Goal: Task Accomplishment & Management: Complete application form

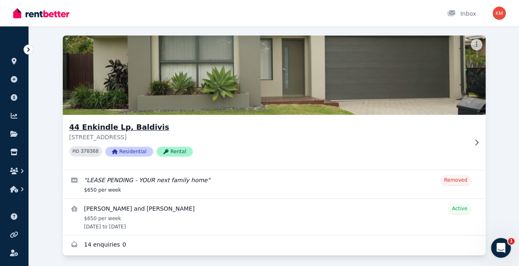
scroll to position [57, 0]
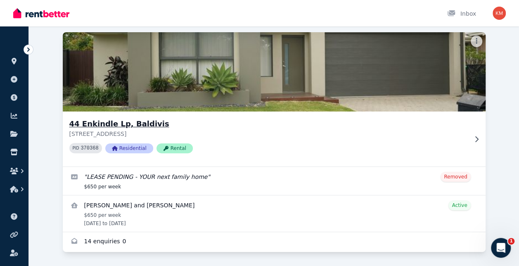
click at [121, 125] on h3 "44 Enkindle Lp, Baldivis" at bounding box center [268, 124] width 398 height 12
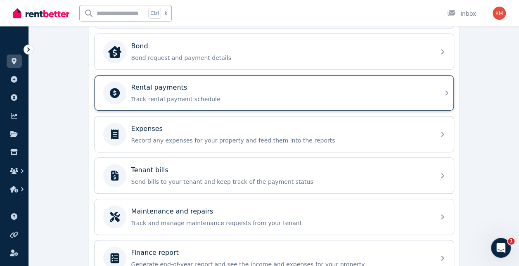
scroll to position [186, 0]
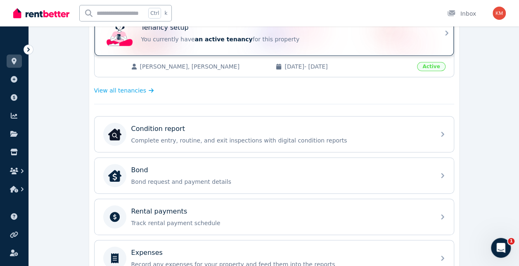
click at [292, 38] on p "You currently have an active tenancy for this property" at bounding box center [285, 39] width 289 height 8
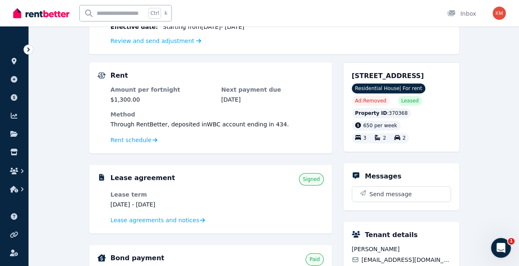
scroll to position [124, 0]
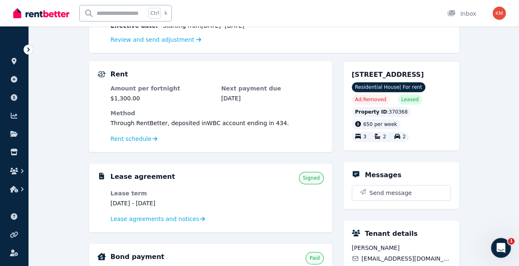
click at [316, 177] on span "Signed" at bounding box center [310, 178] width 17 height 7
click at [154, 218] on span "Lease agreements and notices" at bounding box center [155, 219] width 89 height 8
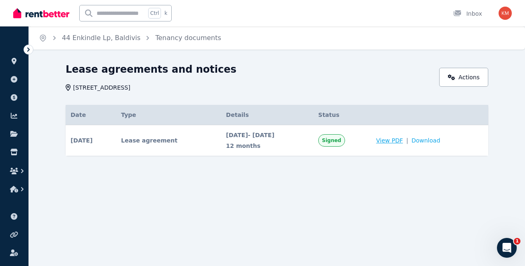
click at [402, 141] on span "View PDF" at bounding box center [389, 140] width 27 height 8
click at [438, 145] on td "View PDF | Download" at bounding box center [429, 140] width 117 height 31
click at [438, 144] on td "View PDF | Download" at bounding box center [429, 140] width 117 height 31
click at [439, 140] on span "Download" at bounding box center [425, 140] width 29 height 8
click at [207, 222] on div "Home 44 Enkindle Lp, Baldivis Tenancy documents Lease agreements and notices 44…" at bounding box center [262, 133] width 525 height 266
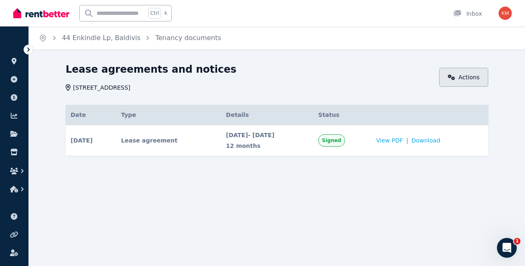
click at [475, 83] on link "Actions" at bounding box center [463, 77] width 49 height 19
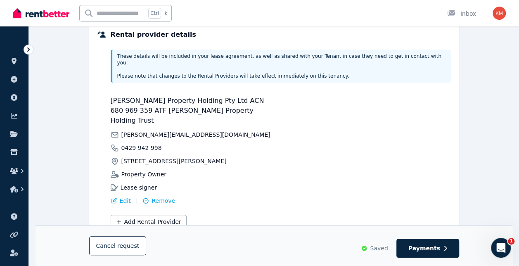
scroll to position [233, 0]
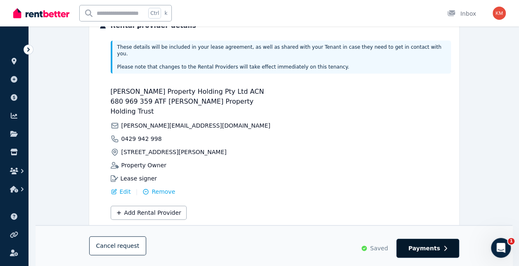
click at [433, 241] on button "Payments" at bounding box center [427, 248] width 63 height 19
select select "**********"
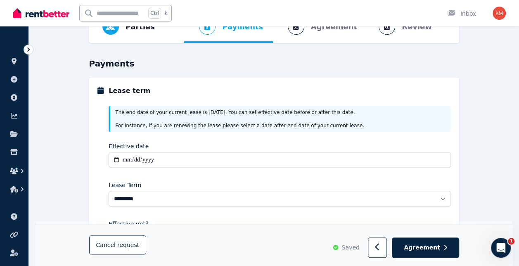
scroll to position [124, 0]
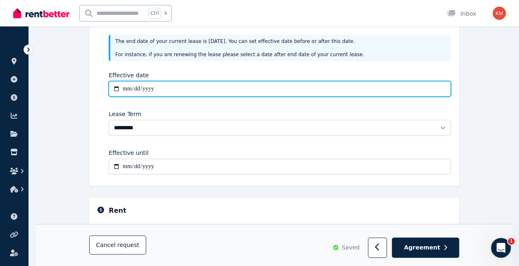
click at [183, 87] on input "**********" at bounding box center [280, 89] width 342 height 16
click at [152, 90] on input "**********" at bounding box center [280, 89] width 342 height 16
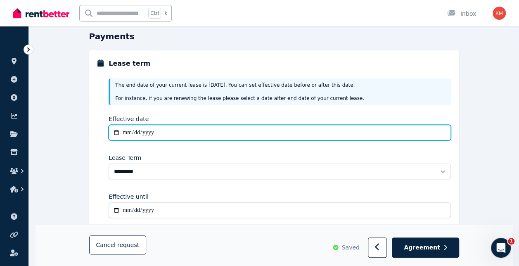
scroll to position [41, 0]
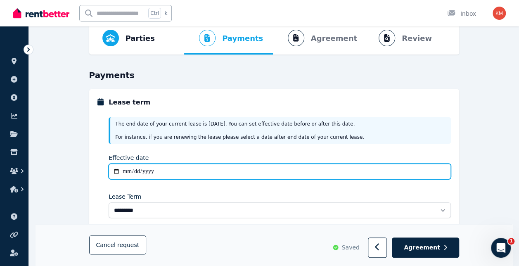
click at [127, 173] on input "**********" at bounding box center [280, 171] width 342 height 16
click at [119, 172] on input "**********" at bounding box center [280, 171] width 342 height 16
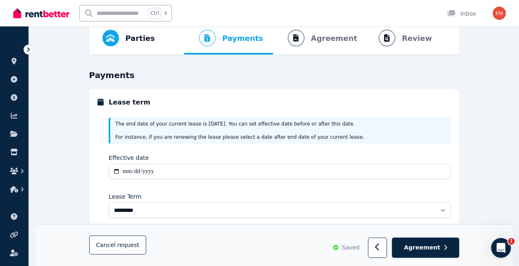
click at [172, 192] on div "Lease Term" at bounding box center [280, 196] width 342 height 8
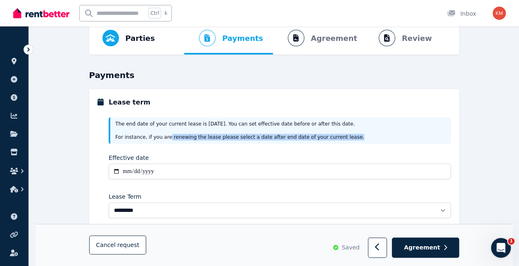
drag, startPoint x: 163, startPoint y: 140, endPoint x: 345, endPoint y: 141, distance: 181.6
click at [345, 141] on div "The end date of your current lease is 08/12/2025 . You can set effective date b…" at bounding box center [280, 130] width 342 height 26
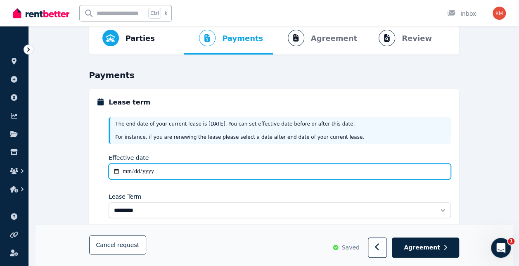
click at [134, 170] on input "**********" at bounding box center [280, 171] width 342 height 16
click at [116, 171] on input "**********" at bounding box center [280, 171] width 342 height 16
type input "**********"
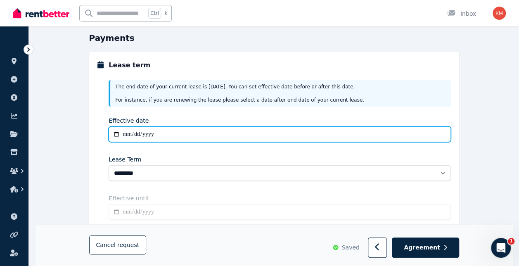
scroll to position [83, 0]
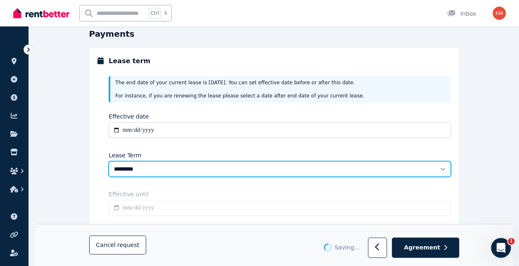
click at [140, 168] on select "******** ******** ********* ******* ******* ******* ******* ***** ********" at bounding box center [280, 169] width 342 height 16
type input "**********"
select select "**********"
click at [109, 161] on select "******** ******** ********* ******* ******* ******* ******* ***** ********" at bounding box center [280, 169] width 342 height 16
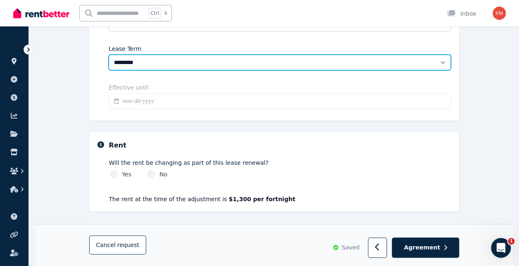
scroll to position [248, 0]
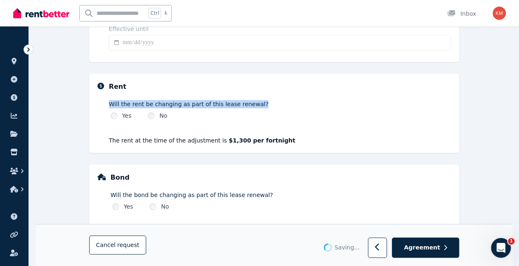
type input "**********"
drag, startPoint x: 114, startPoint y: 102, endPoint x: 263, endPoint y: 102, distance: 148.6
click at [263, 102] on div "Rent Will the rent be changing as part of this lease renewal? Yes No The rent a…" at bounding box center [273, 113] width 353 height 63
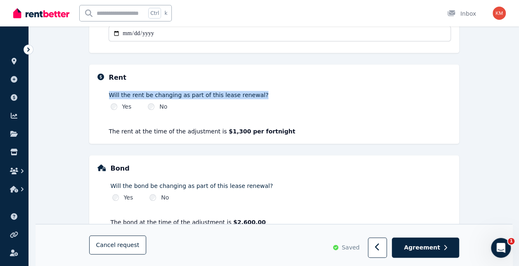
scroll to position [280, 0]
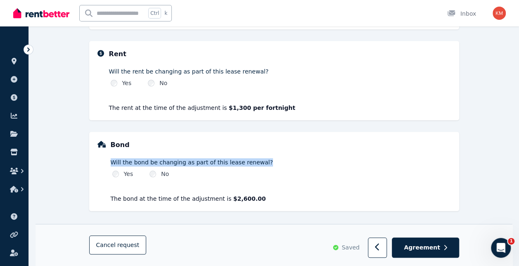
drag, startPoint x: 109, startPoint y: 159, endPoint x: 282, endPoint y: 161, distance: 172.9
click at [282, 161] on div "Bond Will the bond be changing as part of this lease renewal? Yes No The bond a…" at bounding box center [273, 171] width 353 height 63
click at [442, 250] on button "Agreement" at bounding box center [425, 248] width 67 height 20
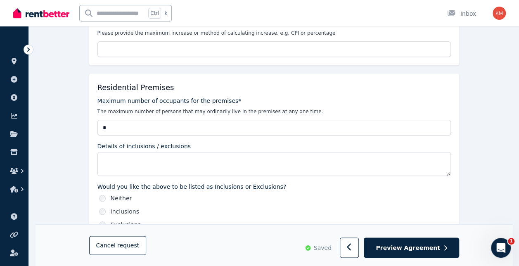
scroll to position [371, 0]
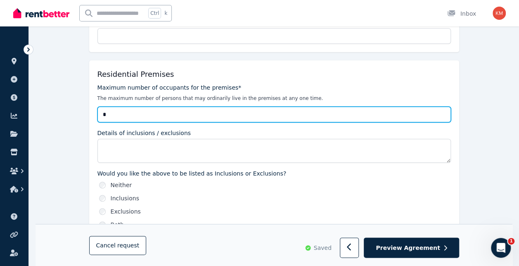
drag, startPoint x: 113, startPoint y: 114, endPoint x: 77, endPoint y: 116, distance: 35.5
drag, startPoint x: 116, startPoint y: 108, endPoint x: 82, endPoint y: 112, distance: 34.9
type input "*"
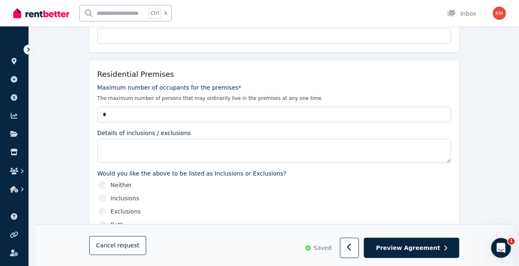
drag, startPoint x: 114, startPoint y: 170, endPoint x: 261, endPoint y: 173, distance: 146.5
click at [261, 173] on label "Would you like the above to be listed as Inclusions or Exclusions?" at bounding box center [273, 173] width 353 height 8
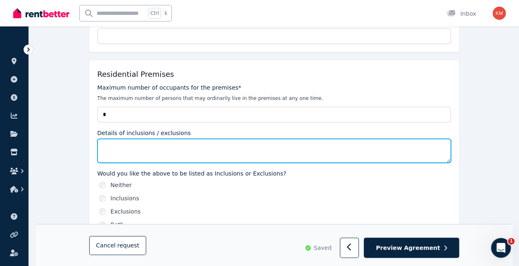
click at [133, 149] on textarea "Details of inclusions / exclusions" at bounding box center [273, 151] width 353 height 24
click at [146, 152] on textarea "Details of inclusions / exclusions" at bounding box center [273, 151] width 353 height 24
paste textarea "**********"
type textarea "**********"
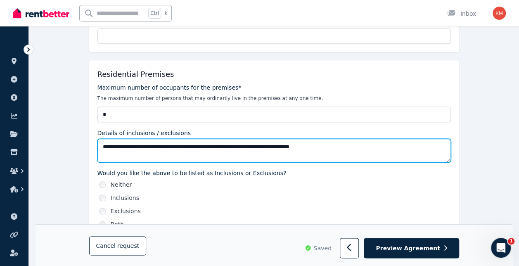
click at [130, 145] on textarea "**********" at bounding box center [273, 151] width 353 height 24
click at [132, 146] on textarea "**********" at bounding box center [273, 151] width 353 height 24
drag, startPoint x: 377, startPoint y: 148, endPoint x: 0, endPoint y: 143, distance: 377.2
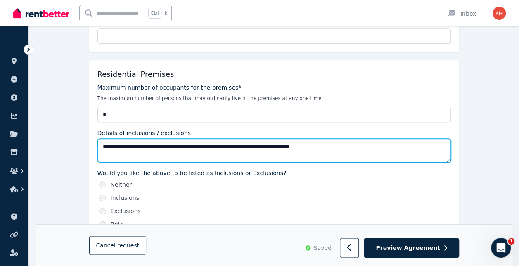
paste textarea "**********"
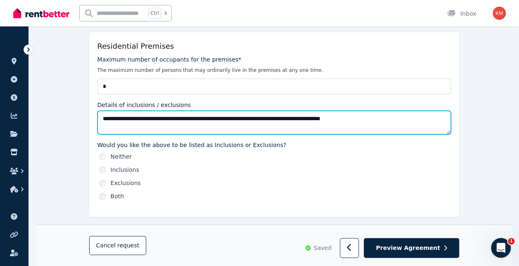
scroll to position [413, 0]
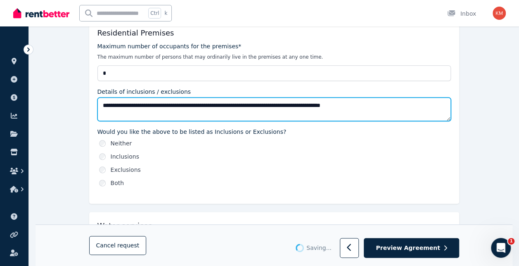
type textarea "**********"
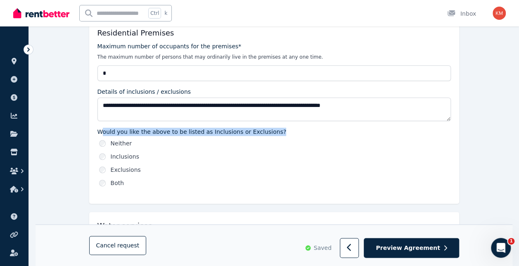
drag, startPoint x: 101, startPoint y: 130, endPoint x: 284, endPoint y: 132, distance: 183.6
click at [284, 132] on label "Would you like the above to be listed as Inclusions or Exclusions?" at bounding box center [273, 132] width 353 height 8
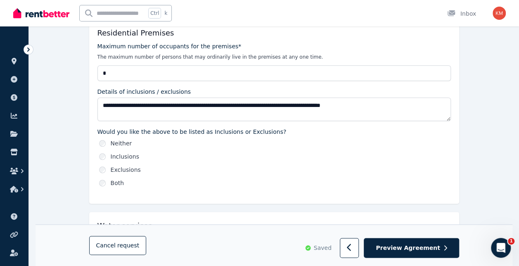
click at [195, 155] on div "Inclusions" at bounding box center [275, 156] width 352 height 8
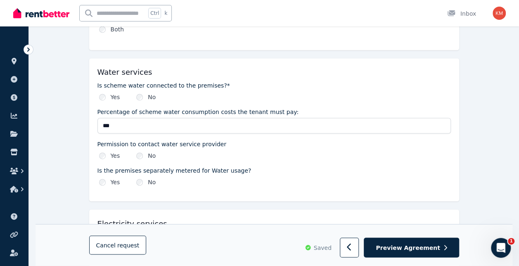
scroll to position [578, 0]
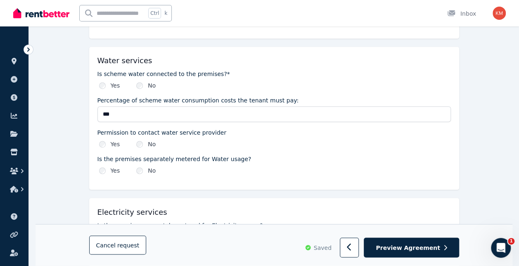
drag, startPoint x: 102, startPoint y: 135, endPoint x: 242, endPoint y: 134, distance: 139.9
click at [242, 134] on div "Permission to contact water service provider Yes No" at bounding box center [273, 138] width 353 height 20
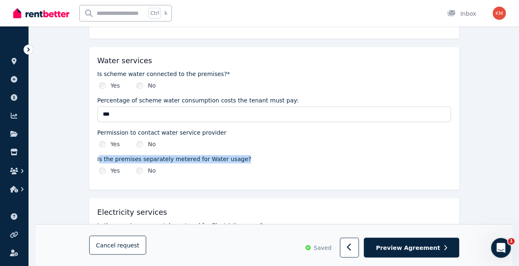
drag, startPoint x: 98, startPoint y: 158, endPoint x: 236, endPoint y: 157, distance: 137.8
click at [236, 157] on label "Is the premises separately metered for Water usage?" at bounding box center [273, 159] width 353 height 8
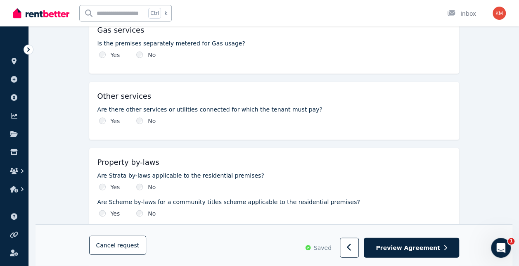
scroll to position [867, 0]
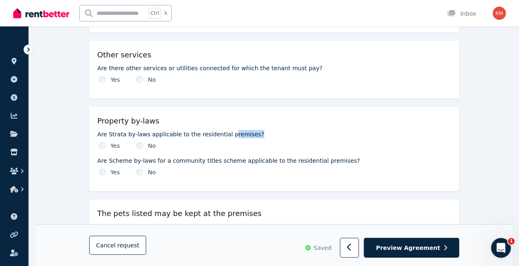
drag, startPoint x: 125, startPoint y: 135, endPoint x: 223, endPoint y: 130, distance: 98.4
click at [223, 130] on div "Are Strata by-laws applicable to the residential premises? Yes No" at bounding box center [273, 140] width 353 height 20
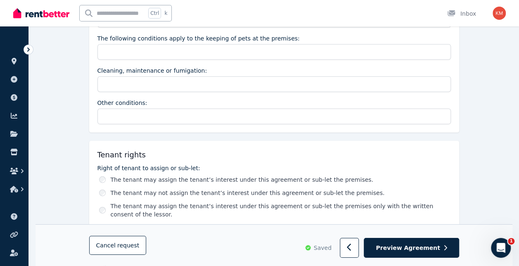
scroll to position [1197, 0]
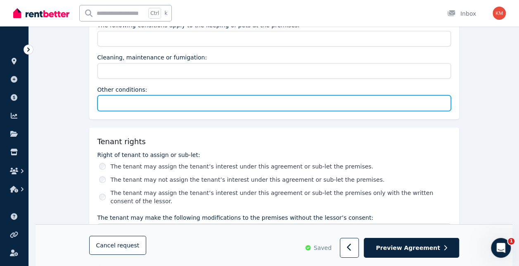
click at [138, 96] on input "Other conditions:" at bounding box center [273, 103] width 353 height 16
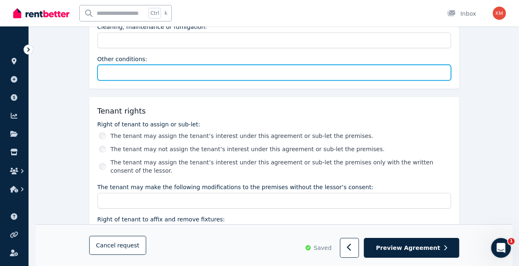
scroll to position [1238, 0]
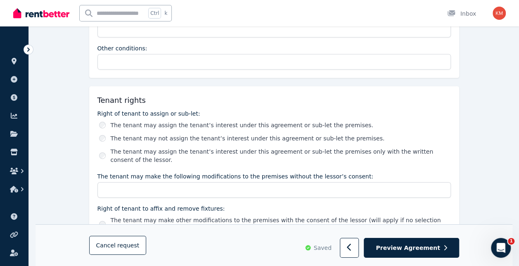
click at [324, 135] on label "The tenant may not assign the tenant’s interest under this agreement or sub-let…" at bounding box center [248, 138] width 274 height 8
click at [423, 149] on label "The tenant may assign the tenant’s interest under this agreement or sub-let the…" at bounding box center [281, 155] width 340 height 17
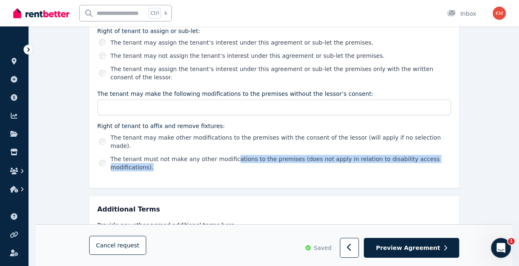
drag, startPoint x: 240, startPoint y: 146, endPoint x: 449, endPoint y: 146, distance: 208.4
click at [449, 155] on div "The tenant must not make any other modifications to the premises (does not appl…" at bounding box center [275, 163] width 352 height 17
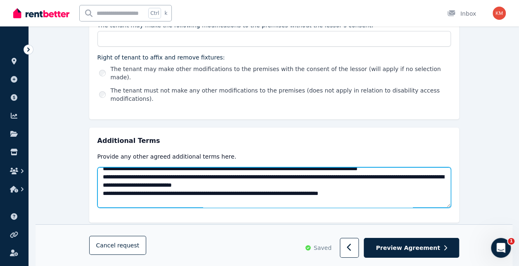
scroll to position [503, 0]
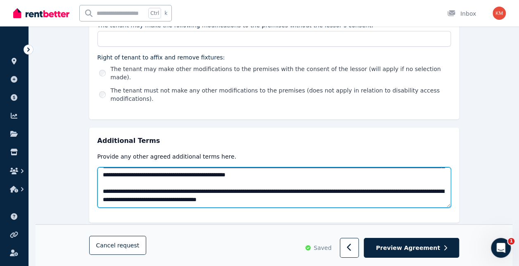
drag, startPoint x: 119, startPoint y: 155, endPoint x: 520, endPoint y: 211, distance: 405.4
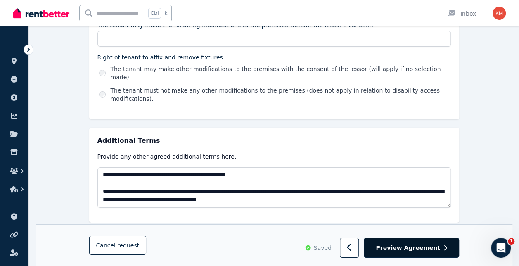
click at [418, 243] on button "Preview Agreement" at bounding box center [411, 248] width 95 height 20
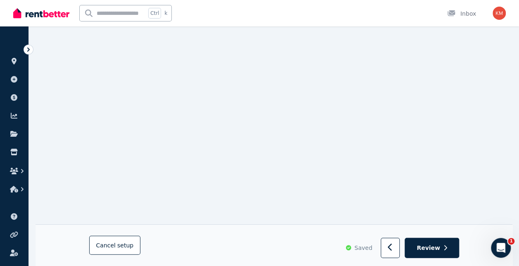
scroll to position [7328, 0]
click at [432, 252] on button "Review" at bounding box center [431, 248] width 54 height 20
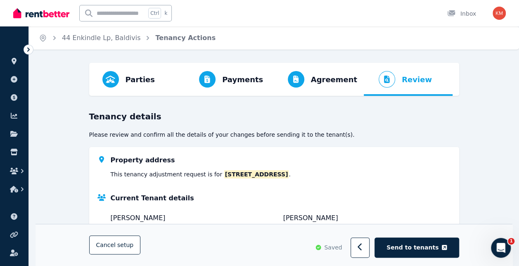
scroll to position [83, 0]
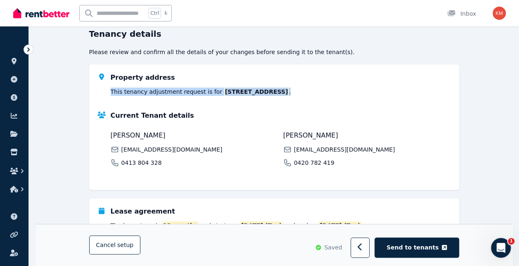
drag, startPoint x: 110, startPoint y: 92, endPoint x: 328, endPoint y: 93, distance: 218.7
click at [328, 93] on div "Property address This tenancy adjustment request is for 44 Enkindle Lp, Baldivi…" at bounding box center [273, 84] width 353 height 23
click at [328, 93] on div "Property address This tenancy adjustment request is for 44 Enkindle Lp, Baldivi…" at bounding box center [281, 84] width 340 height 23
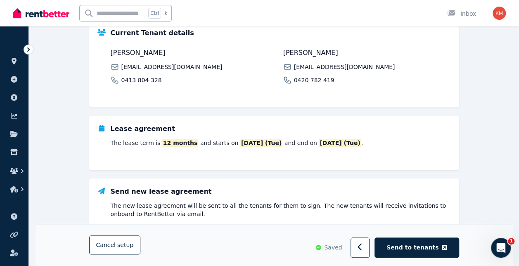
scroll to position [204, 0]
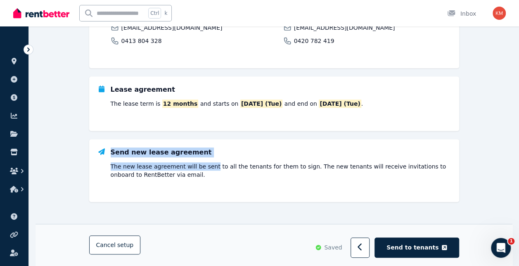
drag, startPoint x: 111, startPoint y: 154, endPoint x: 206, endPoint y: 166, distance: 94.9
click at [206, 166] on div "Send new lease agreement The new lease agreement will be sent to all the tenant…" at bounding box center [281, 162] width 340 height 31
click at [437, 251] on span "Send to tenants" at bounding box center [412, 247] width 52 height 8
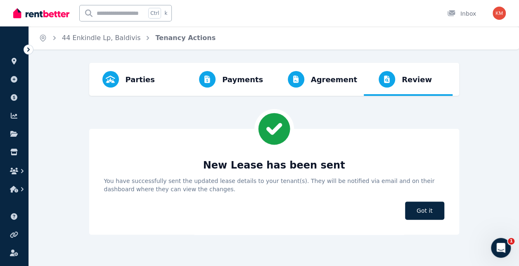
scroll to position [0, 0]
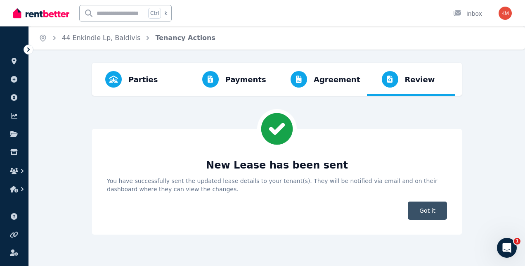
click at [428, 214] on span "Got it" at bounding box center [427, 210] width 39 height 18
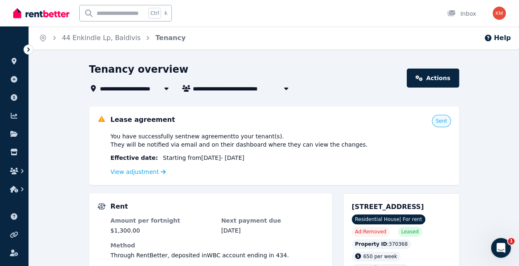
drag, startPoint x: 114, startPoint y: 138, endPoint x: 243, endPoint y: 160, distance: 130.9
click at [243, 160] on div "You have successfully sent new agreement to your tenant(s) . They will be notif…" at bounding box center [281, 154] width 340 height 45
click at [135, 147] on span "You have successfully sent new agreement to your tenant(s) . They will be notif…" at bounding box center [239, 140] width 257 height 17
drag, startPoint x: 114, startPoint y: 147, endPoint x: 347, endPoint y: 146, distance: 233.6
click at [347, 146] on div "You have successfully sent new agreement to your tenant(s) . They will be notif…" at bounding box center [281, 140] width 340 height 17
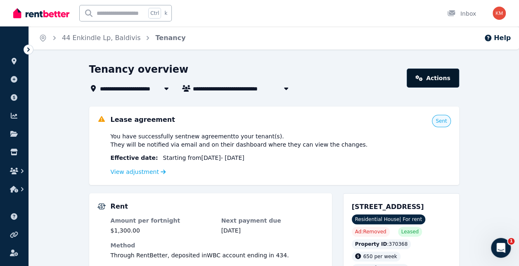
click at [439, 84] on link "Actions" at bounding box center [432, 78] width 52 height 19
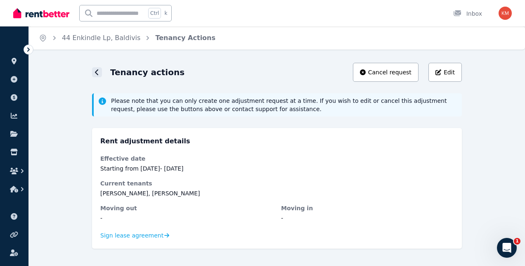
click at [97, 72] on icon at bounding box center [97, 72] width 4 height 7
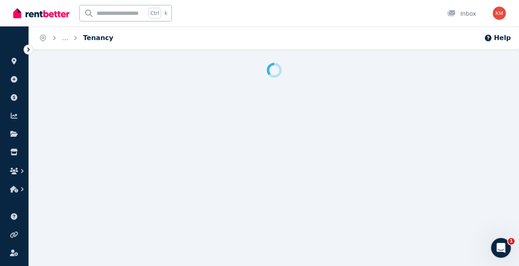
click at [68, 38] on link "..." at bounding box center [65, 38] width 6 height 8
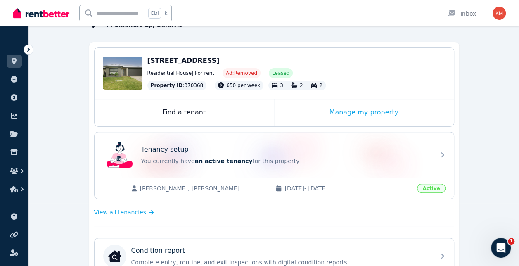
scroll to position [83, 0]
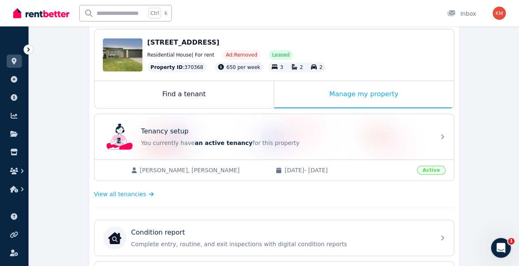
click at [133, 198] on div "View all tenancies" at bounding box center [274, 194] width 360 height 17
click at [133, 196] on span "View all tenancies" at bounding box center [120, 194] width 52 height 8
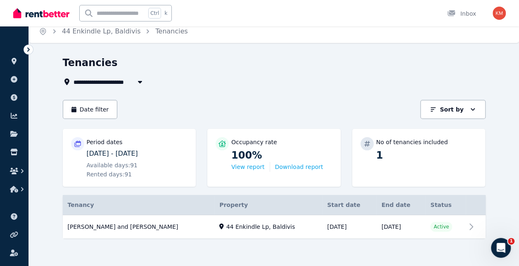
scroll to position [8, 0]
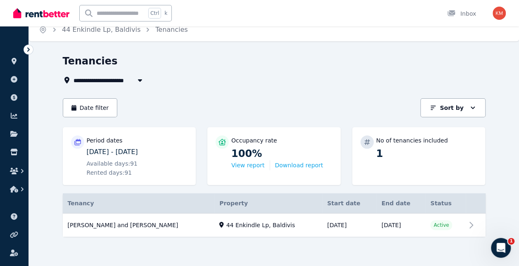
drag, startPoint x: 85, startPoint y: 153, endPoint x: 159, endPoint y: 149, distance: 74.4
click at [159, 149] on div "Period dates 23/05/2025 - 21/08/2025 Available days: 91 Rented days: 91" at bounding box center [129, 155] width 117 height 41
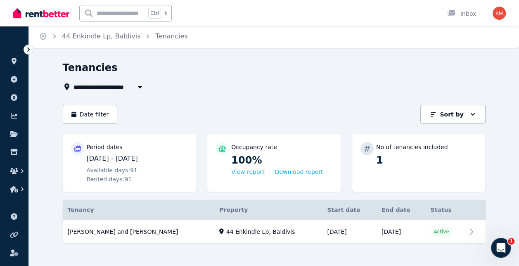
scroll to position [0, 0]
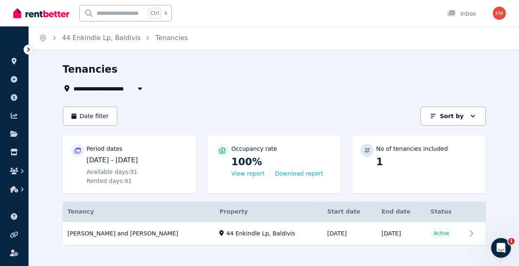
click at [138, 93] on button "button" at bounding box center [139, 88] width 15 height 10
type input "**********"
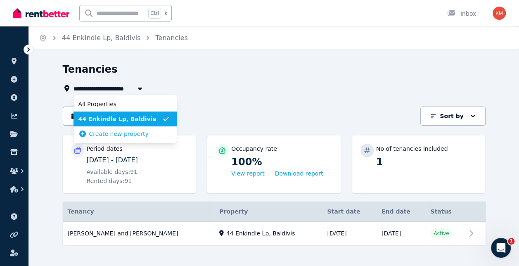
click at [137, 89] on icon "button" at bounding box center [140, 88] width 8 height 7
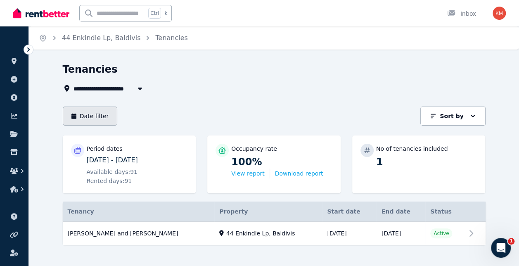
click at [86, 118] on button "Date filter" at bounding box center [90, 115] width 55 height 19
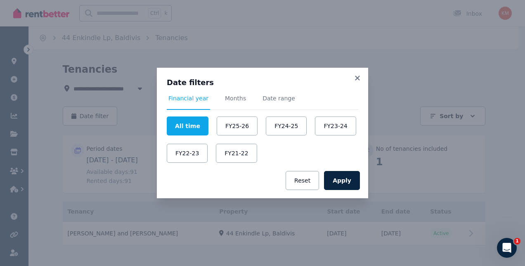
click at [416, 138] on div "Date filters Financial year Months Date range All time FY25-26 FY24-25 FY23-24 …" at bounding box center [262, 133] width 525 height 266
click at [353, 77] on icon at bounding box center [357, 77] width 8 height 7
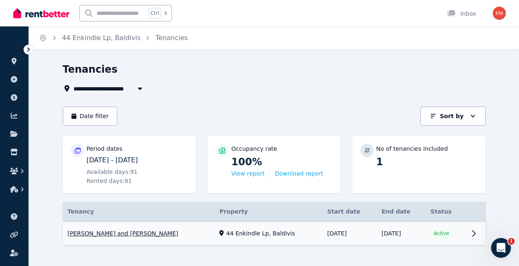
click at [439, 236] on link "View property details" at bounding box center [274, 234] width 423 height 24
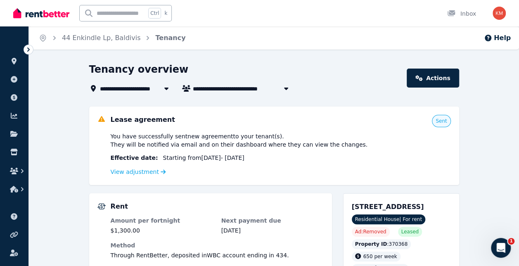
scroll to position [41, 0]
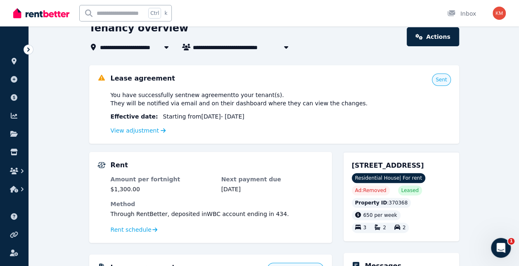
drag, startPoint x: 106, startPoint y: 118, endPoint x: 267, endPoint y: 114, distance: 160.2
click at [267, 114] on div "Lease agreement Sent You have successfully sent new agreement to your tenant(s)…" at bounding box center [273, 104] width 353 height 62
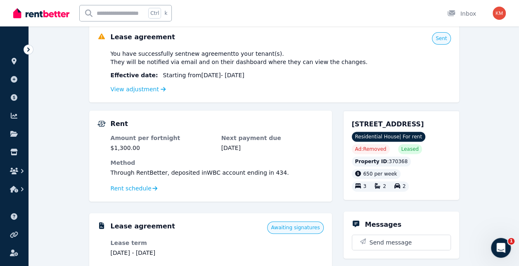
scroll to position [124, 0]
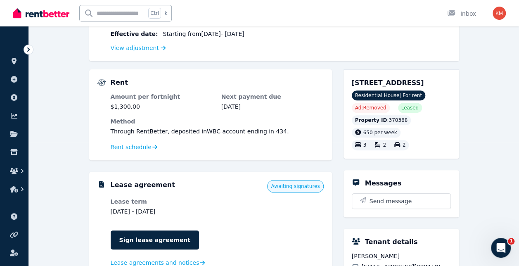
drag, startPoint x: 114, startPoint y: 215, endPoint x: 187, endPoint y: 215, distance: 72.6
click at [187, 215] on dd "9 Dec 2025 - 8 Dec 2026" at bounding box center [162, 211] width 102 height 8
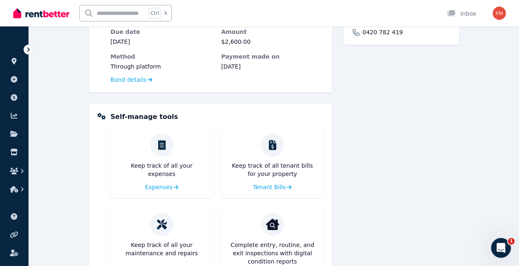
scroll to position [244, 0]
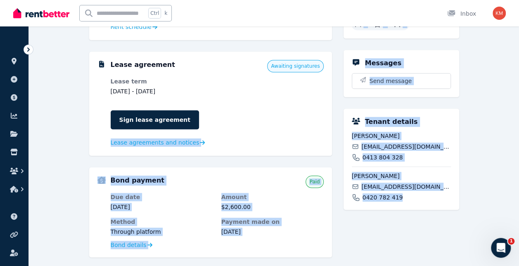
drag, startPoint x: 404, startPoint y: 198, endPoint x: 332, endPoint y: 123, distance: 104.2
click at [332, 123] on div "Rent Amount per fortnight $1,300.00 Next payment due 1 Sept 2025 Method Through…" at bounding box center [274, 203] width 370 height 509
drag, startPoint x: 332, startPoint y: 123, endPoint x: 343, endPoint y: 122, distance: 10.7
click at [343, 122] on div "Rent Amount per fortnight $1,300.00 Next payment due 1 Sept 2025 Method Through…" at bounding box center [274, 203] width 370 height 509
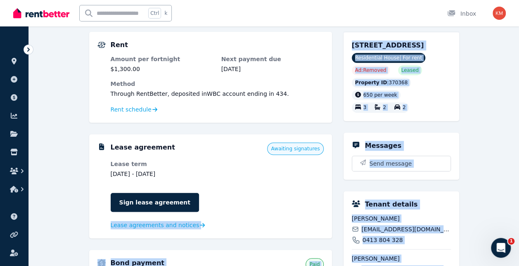
click at [279, 175] on dl "Lease term 9 Dec 2025 - 8 Dec 2026 Sign lease agreement Lease agreements and no…" at bounding box center [217, 195] width 213 height 70
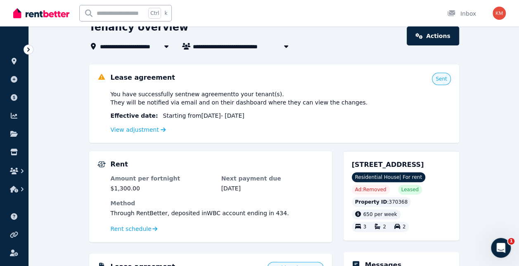
scroll to position [0, 0]
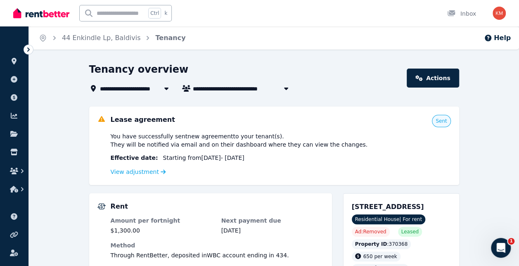
drag, startPoint x: 158, startPoint y: 156, endPoint x: 243, endPoint y: 156, distance: 85.4
click at [243, 156] on span "Starting from 9 Dec 2025 - 8 Dec 2026" at bounding box center [203, 158] width 81 height 8
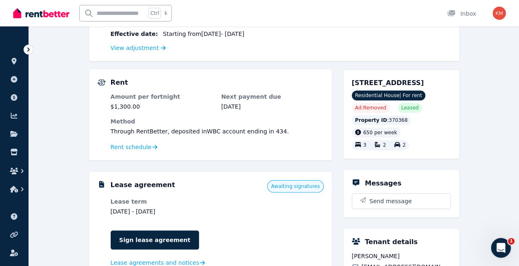
scroll to position [165, 0]
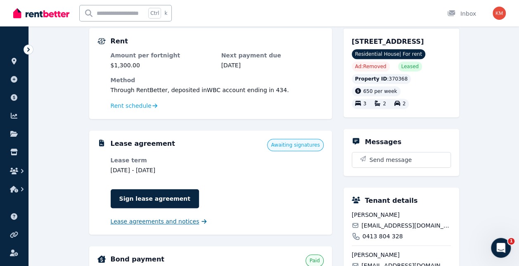
click at [182, 223] on span "Lease agreements and notices" at bounding box center [155, 221] width 89 height 8
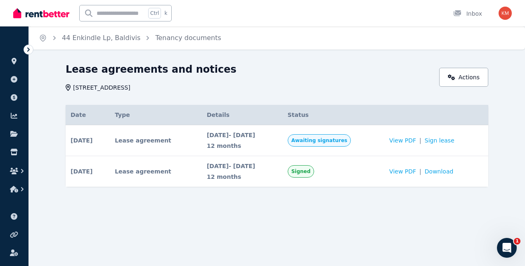
click at [330, 141] on span "Awaiting signatures" at bounding box center [319, 140] width 56 height 7
click at [300, 67] on div "Lease agreements and notices" at bounding box center [250, 71] width 369 height 16
